Goal: Submit feedback/report problem: Submit feedback/report problem

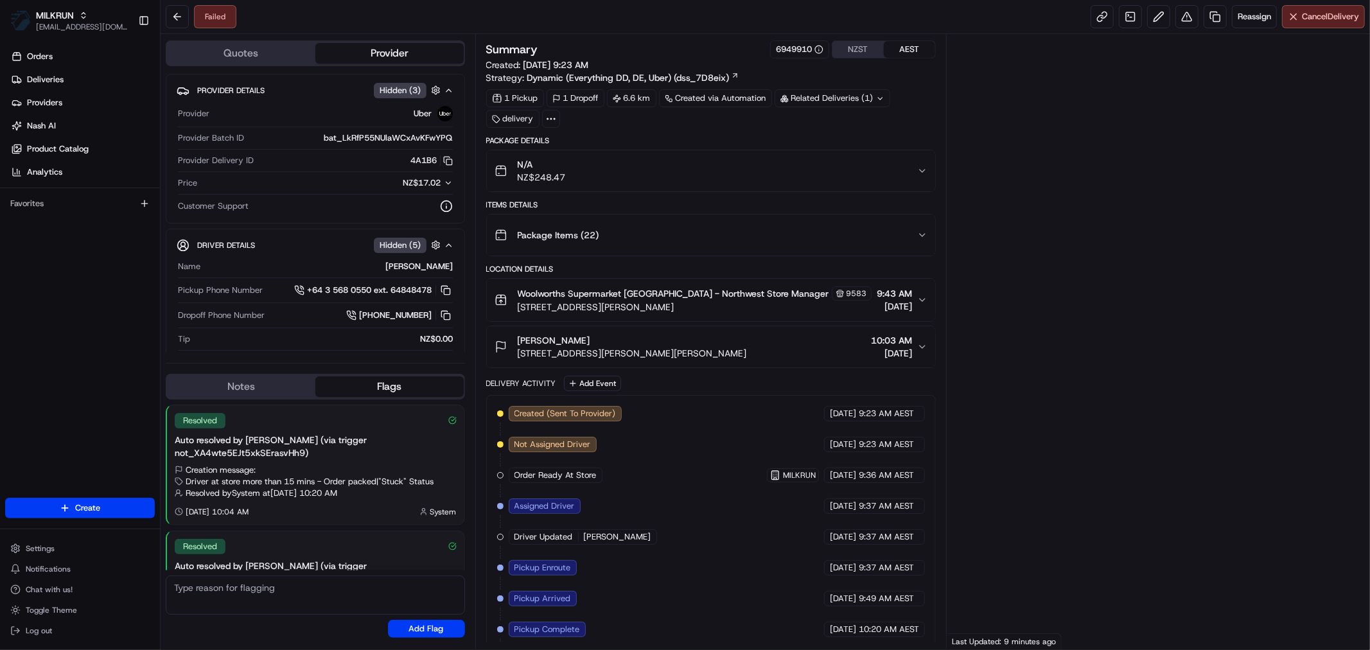
scroll to position [80, 0]
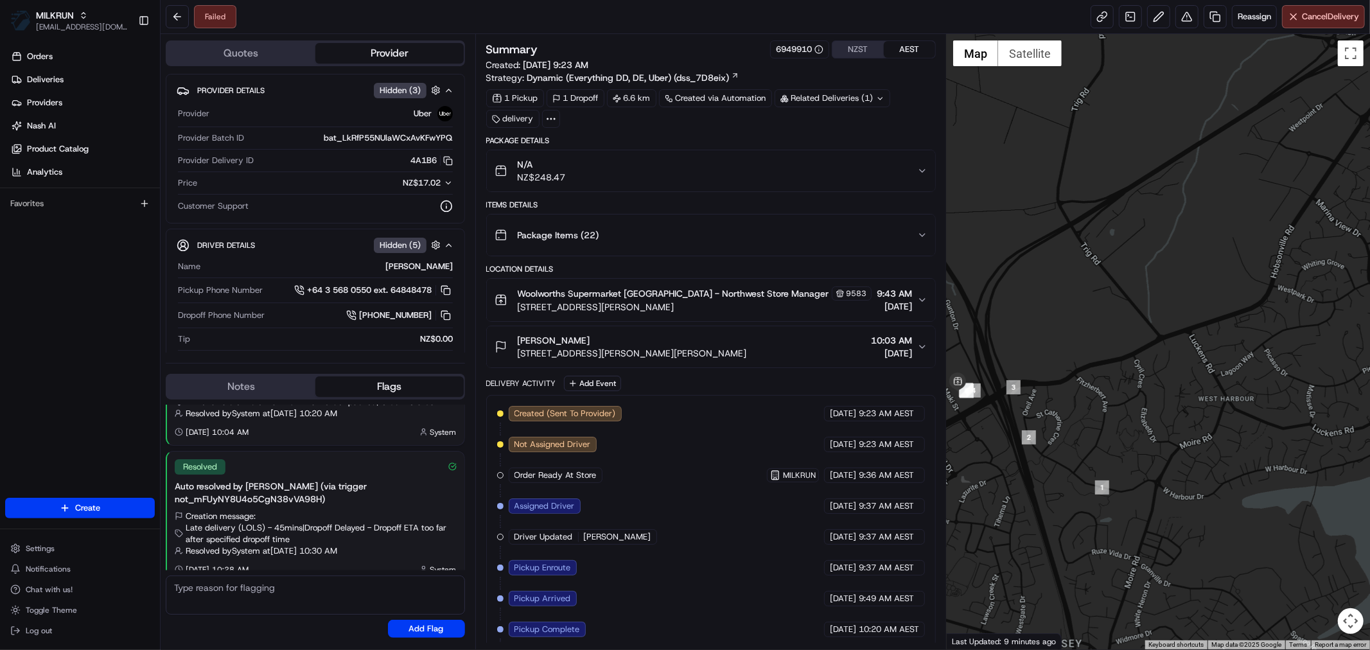
drag, startPoint x: 1216, startPoint y: 409, endPoint x: 1050, endPoint y: 437, distance: 168.6
click at [1050, 437] on div at bounding box center [1158, 341] width 423 height 615
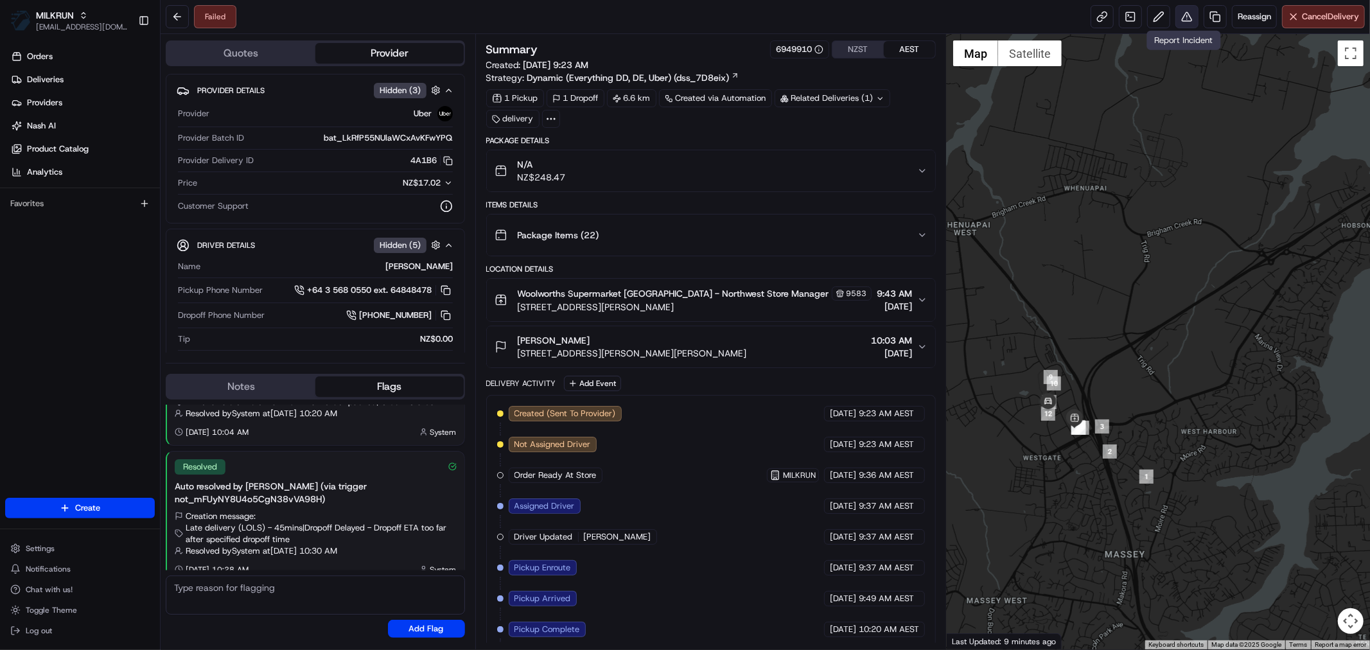
click at [1186, 13] on button at bounding box center [1186, 16] width 23 height 23
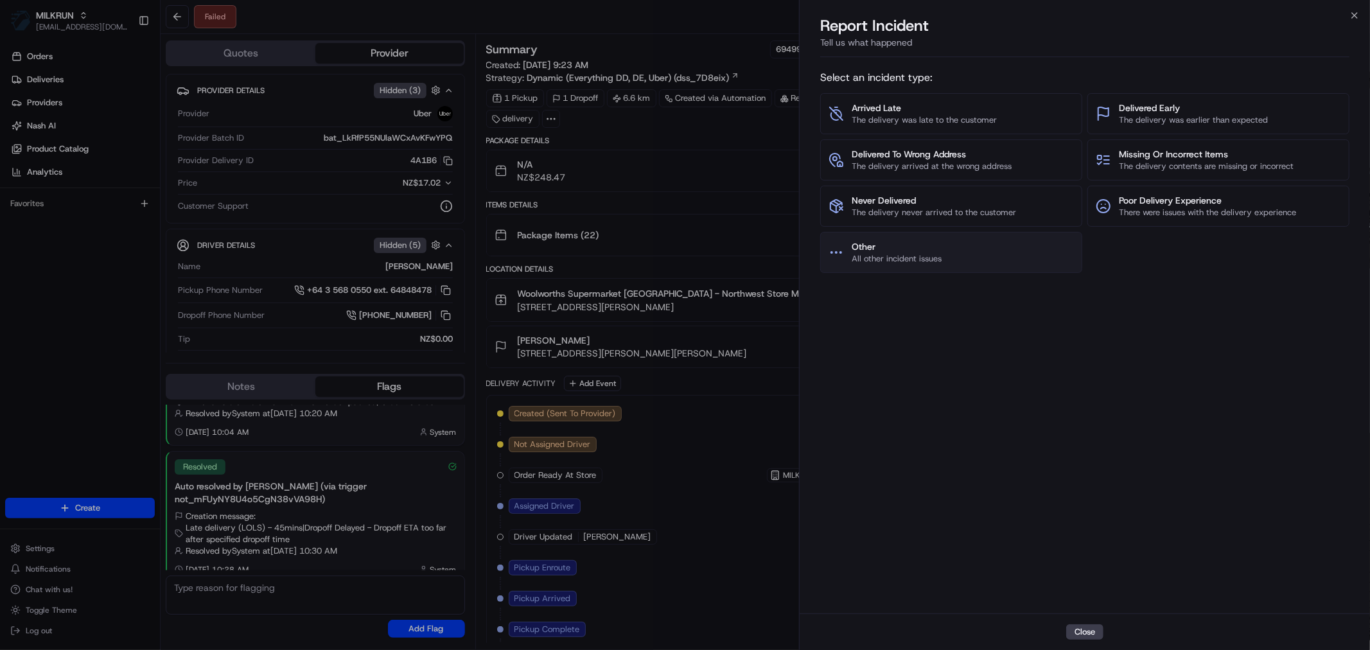
click at [973, 241] on button "Other All other incident issues" at bounding box center [951, 252] width 262 height 41
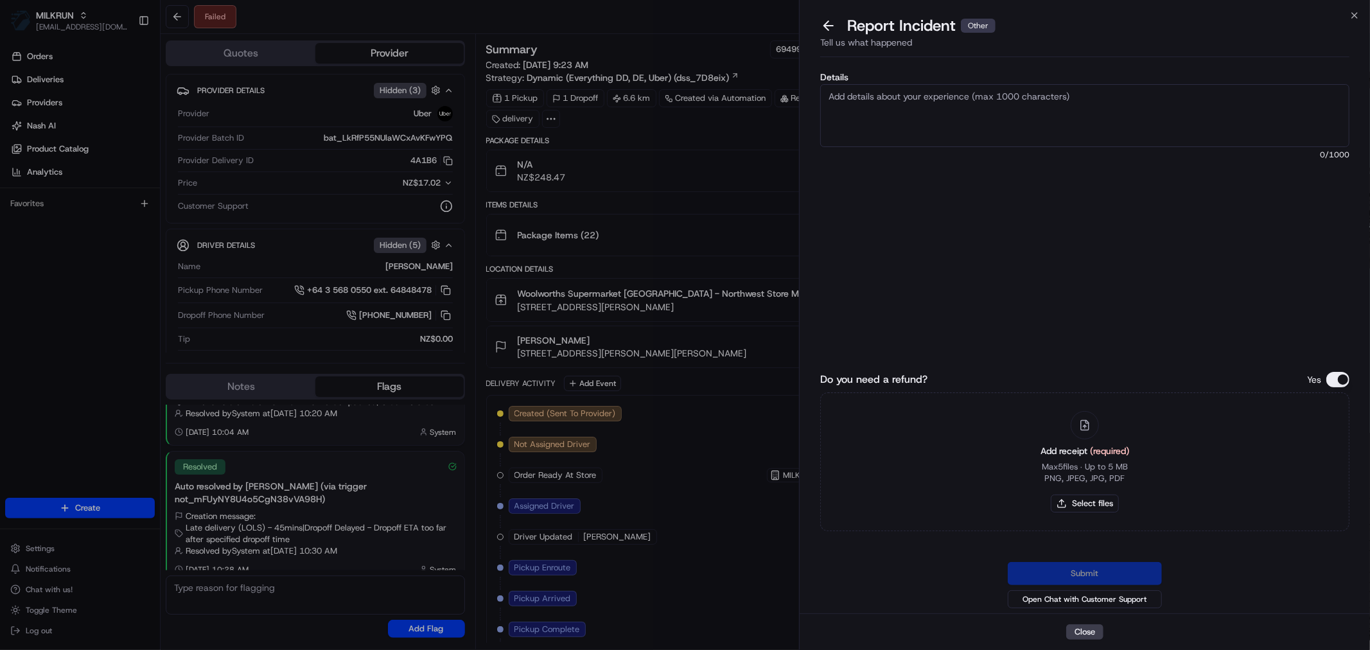
click at [921, 112] on textarea "Details" at bounding box center [1084, 115] width 529 height 63
type textarea "Driver had issues and was advised to dispose of order."
click at [1073, 503] on button "Select files" at bounding box center [1085, 503] width 68 height 18
type input "C:\fakepath\Ellie.pdf"
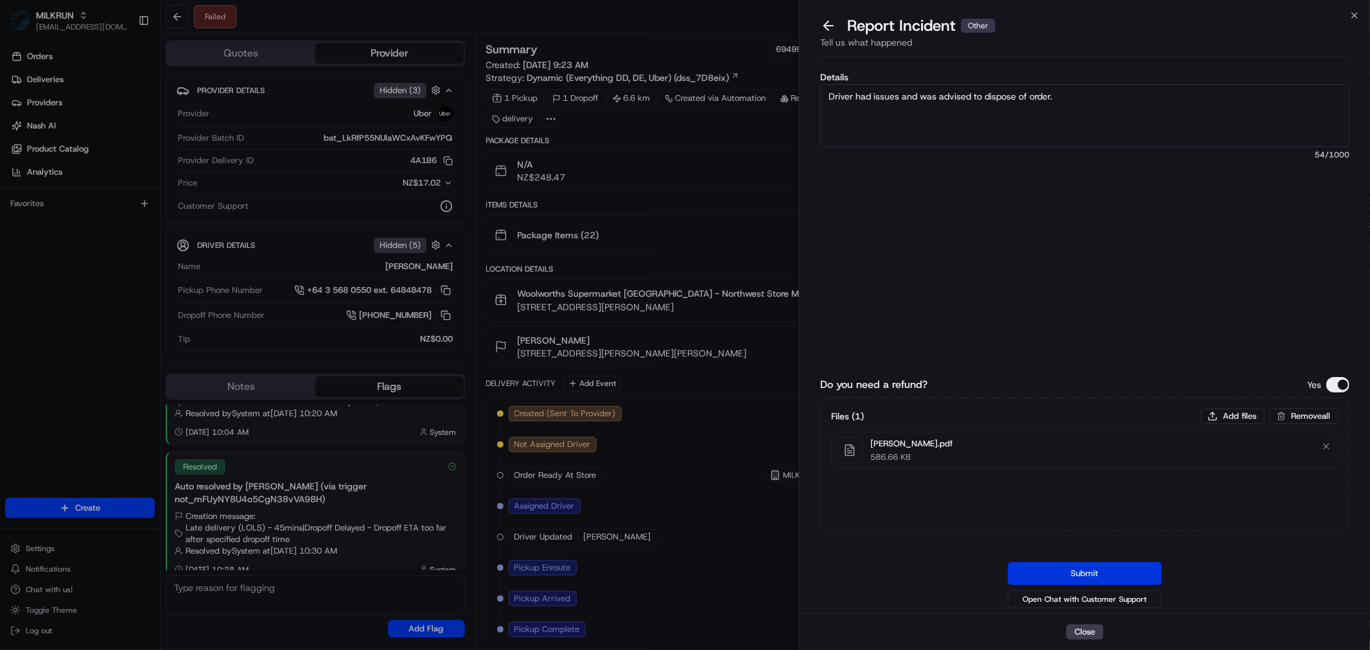
click at [1075, 568] on button "Submit" at bounding box center [1085, 573] width 154 height 23
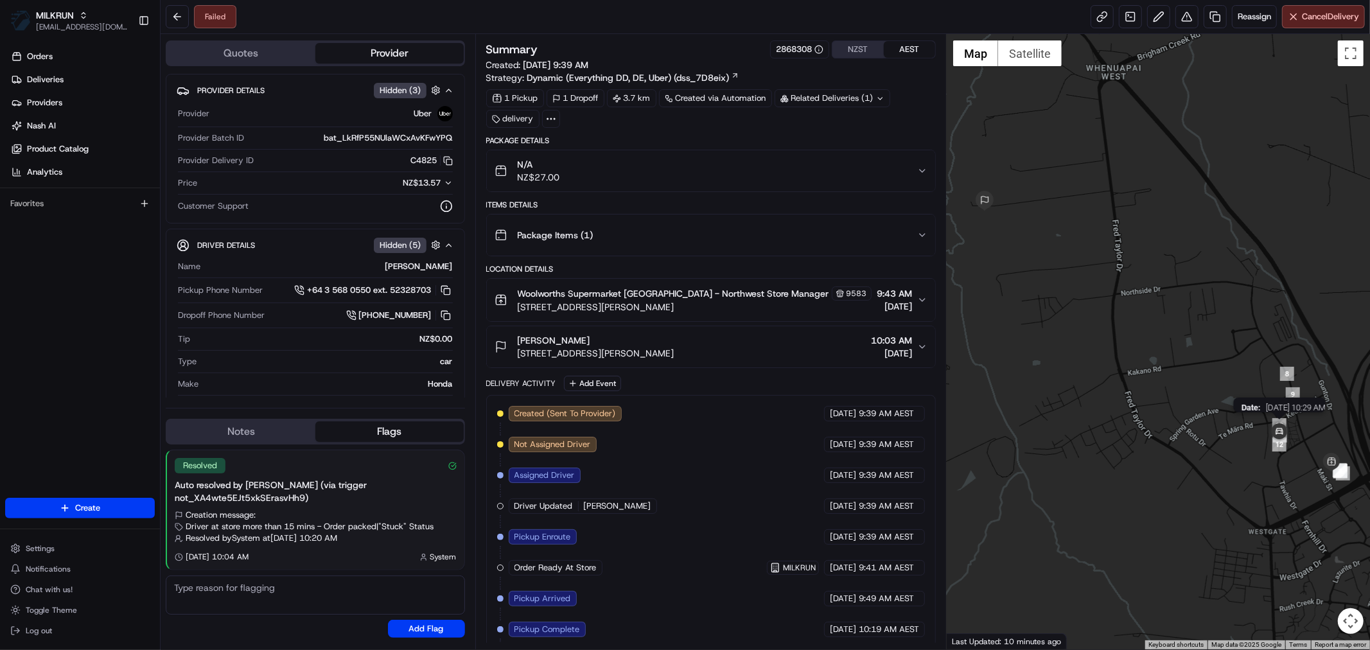
drag, startPoint x: 1272, startPoint y: 428, endPoint x: 1153, endPoint y: 425, distance: 118.8
click at [1266, 425] on img at bounding box center [1279, 432] width 26 height 26
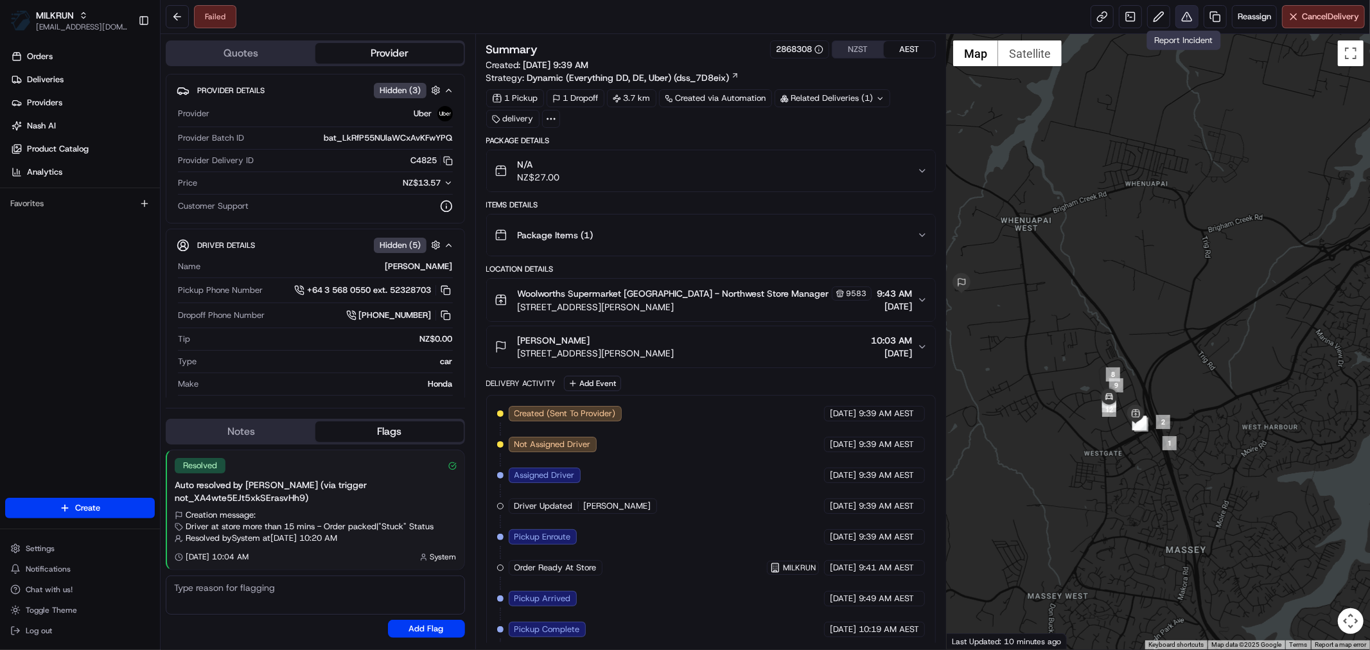
click at [1178, 21] on button at bounding box center [1186, 16] width 23 height 23
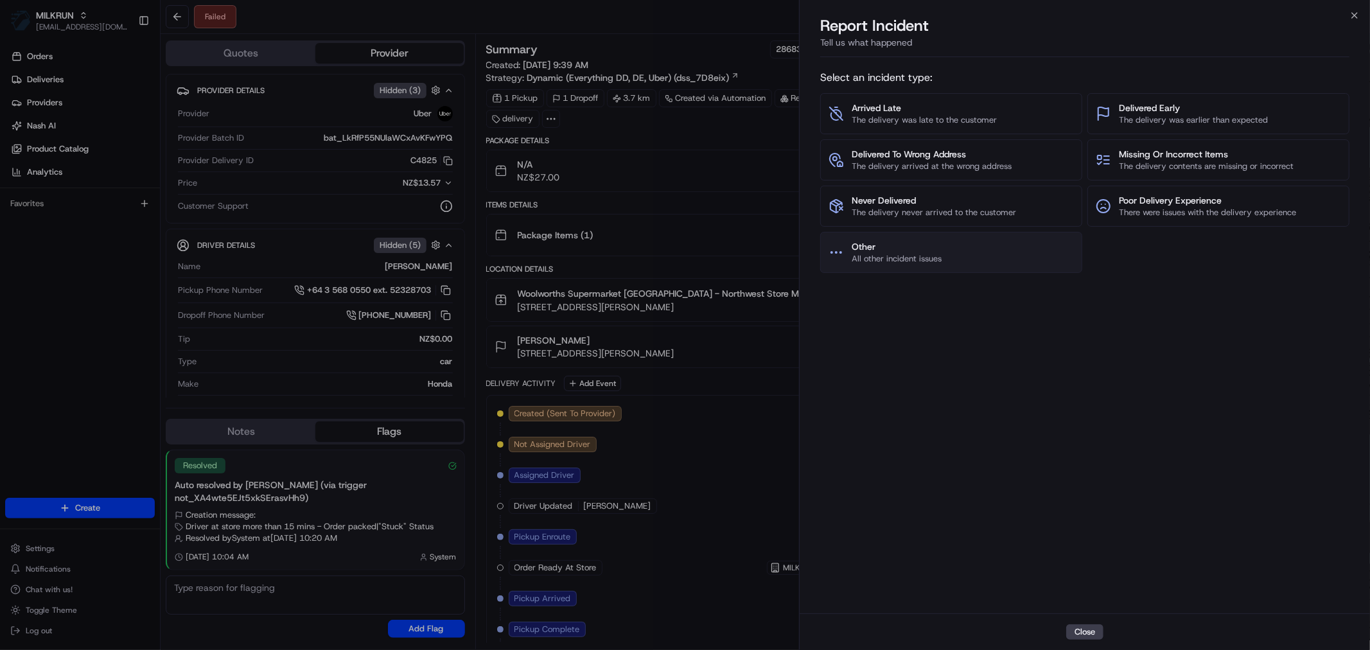
click at [918, 246] on span "Other" at bounding box center [897, 246] width 90 height 13
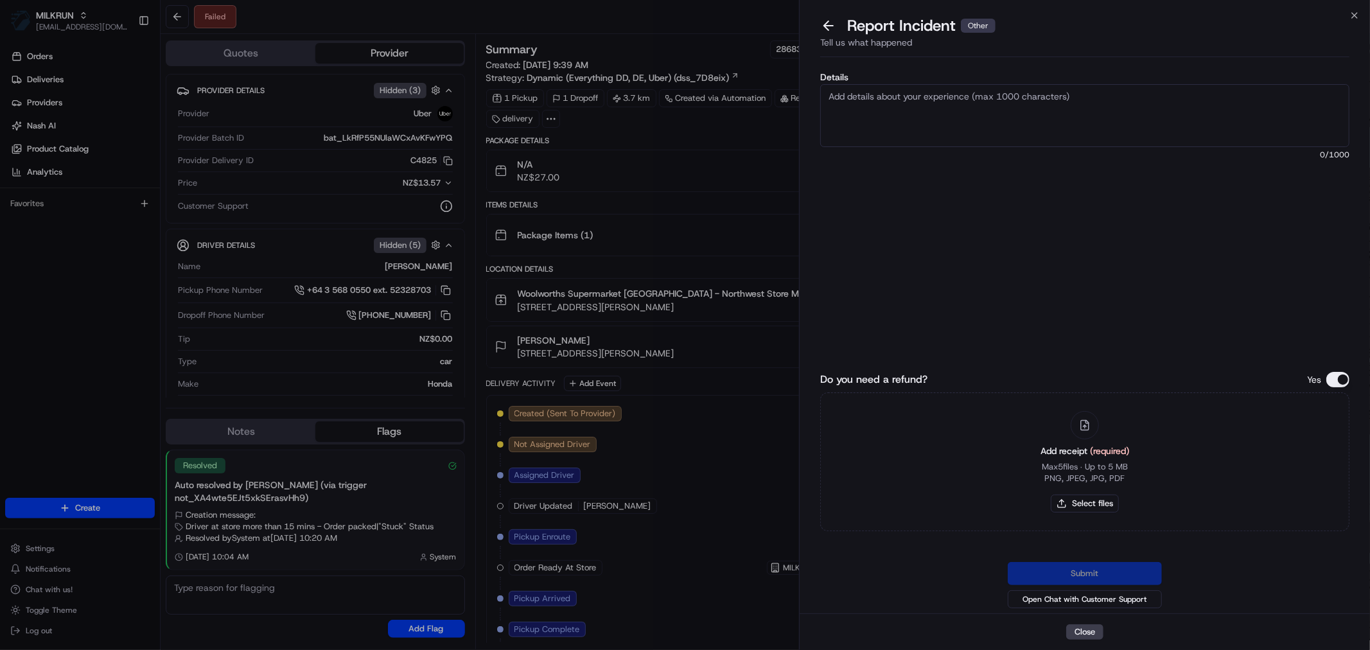
click at [914, 116] on textarea "Details" at bounding box center [1084, 115] width 529 height 63
type textarea "Driver had some issues and was told to dispose of orders."
click at [1081, 507] on button "Select files" at bounding box center [1085, 503] width 68 height 18
type input "C:\fakepath\Reece.pdf"
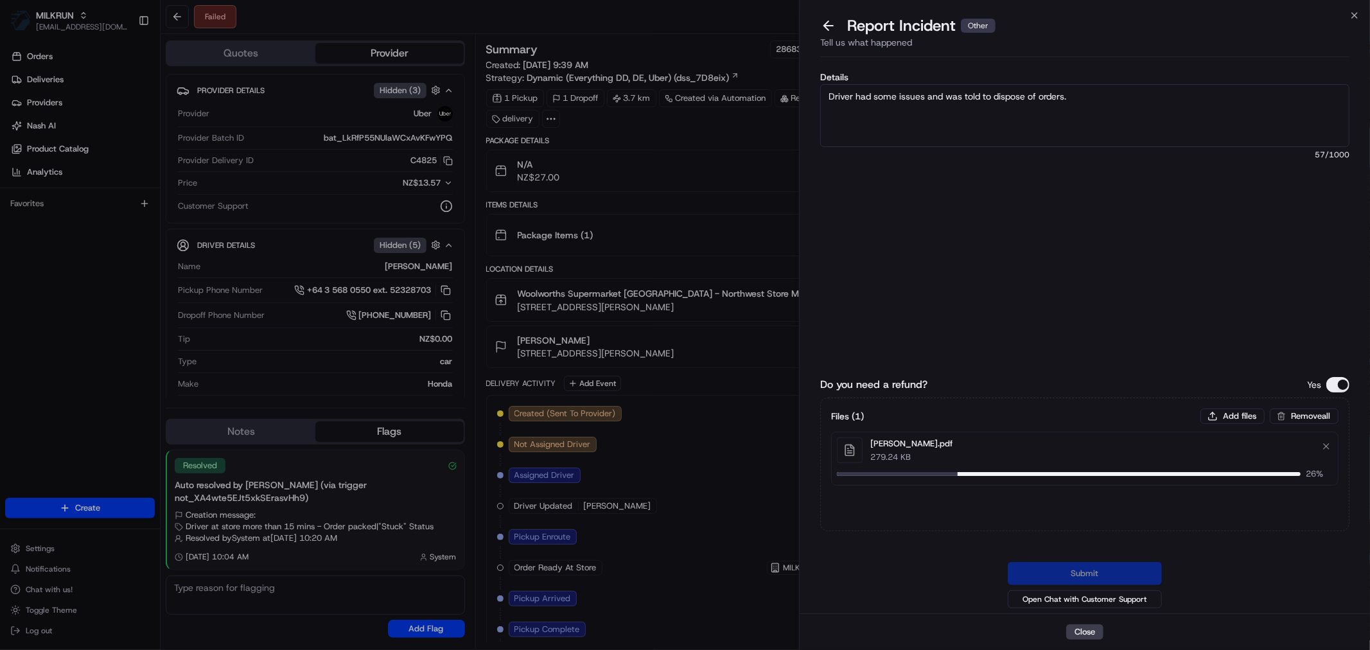
click at [1063, 97] on textarea "Driver had some issues and was told to dispose of orders." at bounding box center [1084, 115] width 529 height 63
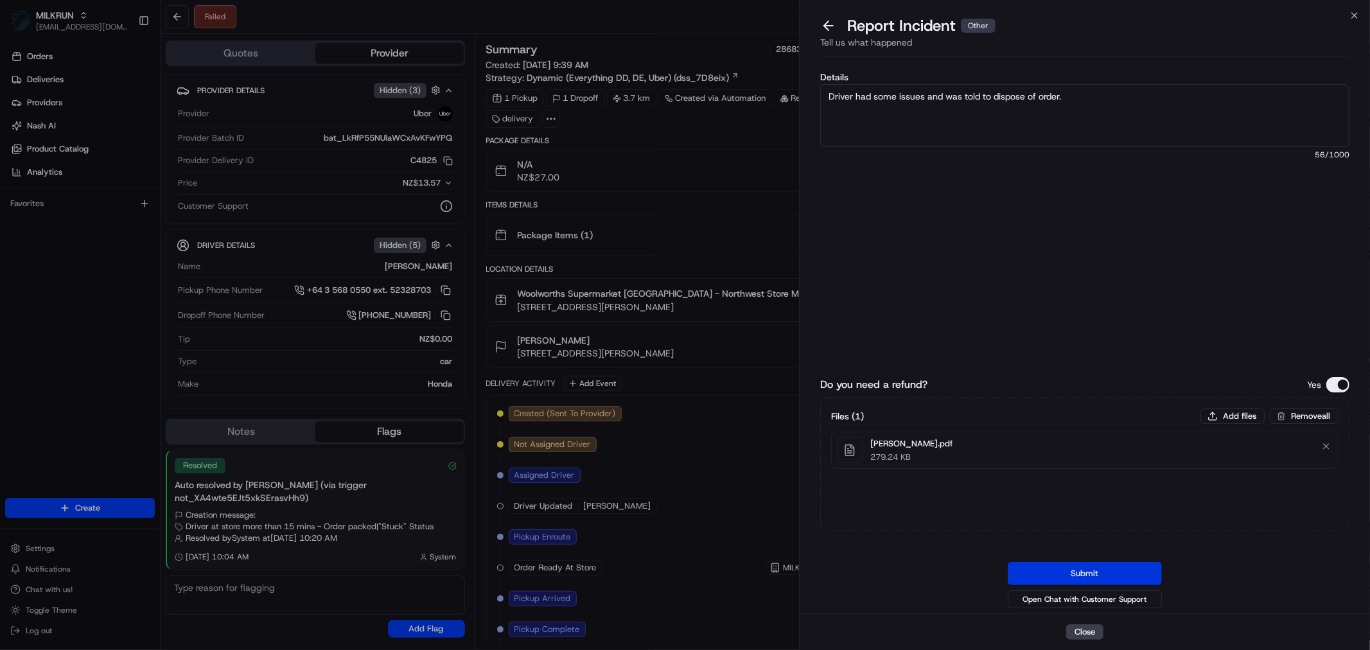
type textarea "Driver had some issues and was told to dispose of order."
click at [1089, 566] on button "Submit" at bounding box center [1085, 573] width 154 height 23
